Goal: Book appointment/travel/reservation

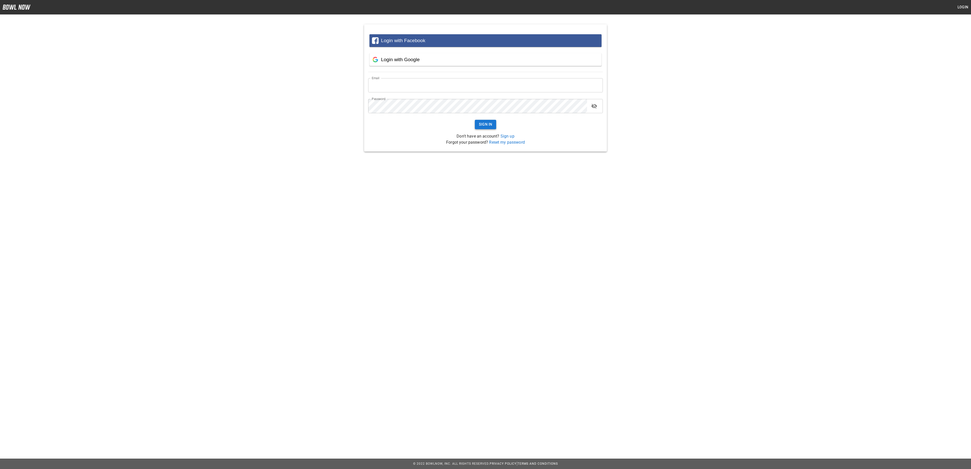
type input "**********"
click at [487, 125] on button "Sign In" at bounding box center [486, 124] width 22 height 9
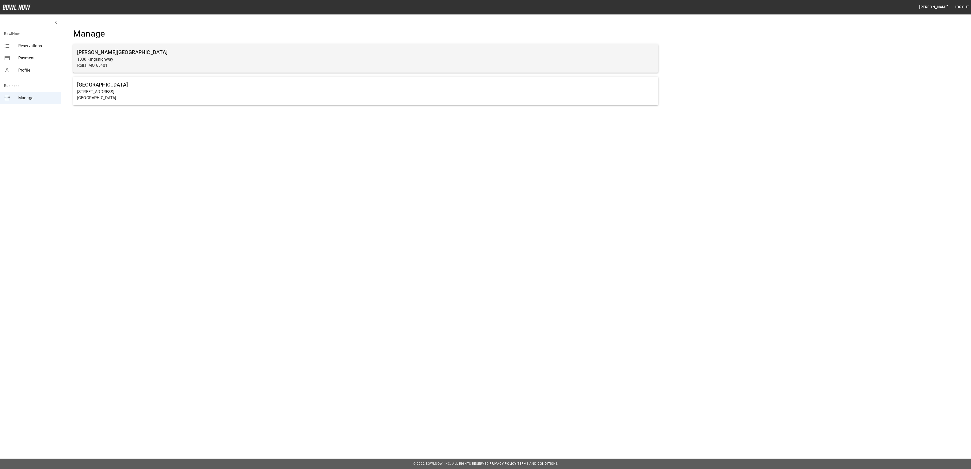
click at [397, 68] on p "Rolla, MO 65401" at bounding box center [365, 65] width 577 height 6
